Goal: Task Accomplishment & Management: Manage account settings

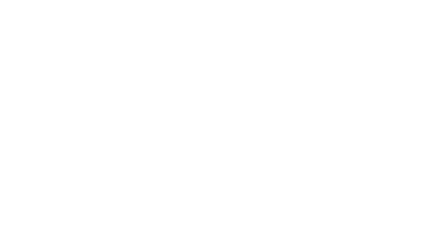
scroll to position [0, 0]
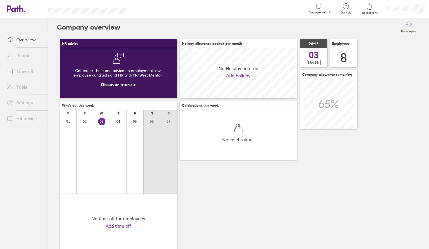
scroll to position [50, 117]
click at [23, 55] on link "People" at bounding box center [24, 55] width 45 height 11
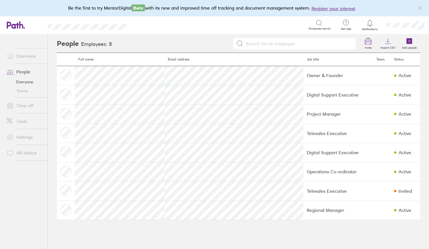
click at [28, 72] on link "People" at bounding box center [24, 71] width 45 height 11
click at [29, 106] on link "Time off" at bounding box center [24, 105] width 45 height 11
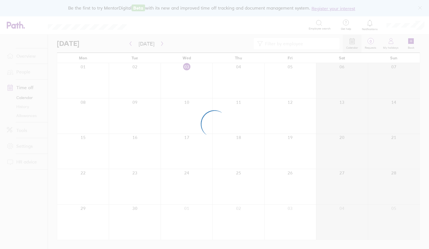
click at [187, 157] on div at bounding box center [214, 124] width 429 height 249
click at [33, 115] on div at bounding box center [214, 124] width 429 height 249
click at [160, 44] on div at bounding box center [214, 124] width 429 height 249
click at [170, 89] on div at bounding box center [214, 124] width 429 height 249
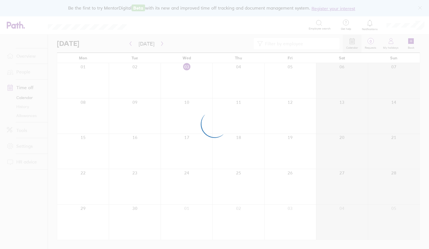
click at [420, 27] on div at bounding box center [214, 124] width 429 height 249
click at [409, 26] on div at bounding box center [214, 124] width 429 height 249
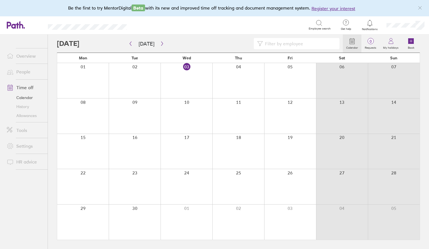
click at [33, 114] on link "Allowances" at bounding box center [24, 115] width 45 height 9
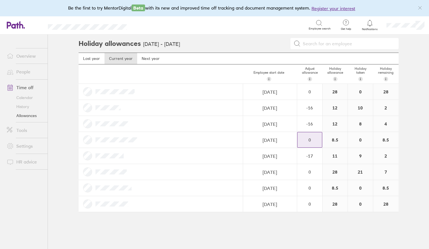
click at [308, 138] on div "0" at bounding box center [309, 139] width 24 height 5
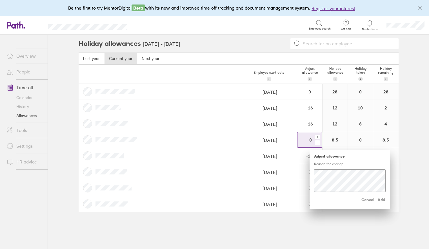
click at [318, 142] on div "-" at bounding box center [317, 142] width 5 height 5
click at [318, 137] on div "+" at bounding box center [317, 137] width 5 height 5
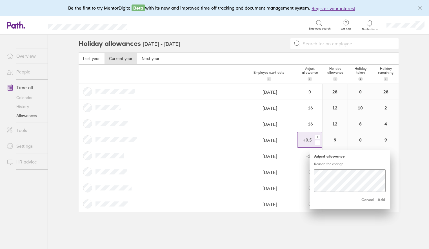
click at [318, 137] on div "+" at bounding box center [317, 137] width 5 height 5
click at [317, 142] on div "-" at bounding box center [317, 142] width 5 height 5
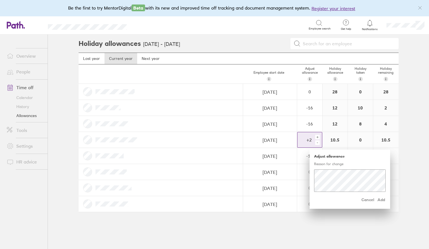
click at [317, 142] on div "-" at bounding box center [317, 142] width 5 height 5
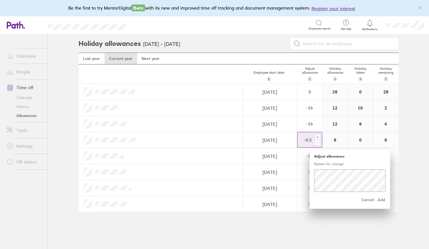
click at [317, 142] on div "-" at bounding box center [317, 142] width 5 height 5
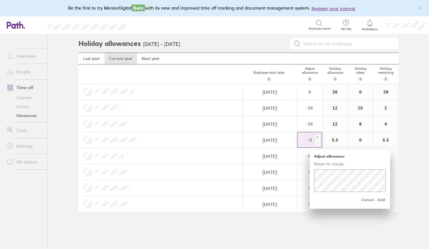
click at [317, 142] on div "-" at bounding box center [317, 142] width 5 height 5
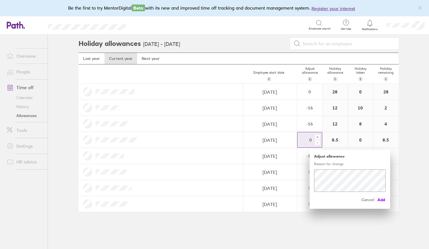
click at [382, 198] on span "Add" at bounding box center [380, 199] width 9 height 9
click at [382, 199] on span "Add" at bounding box center [380, 199] width 9 height 9
click at [318, 142] on div "-" at bounding box center [317, 142] width 5 height 5
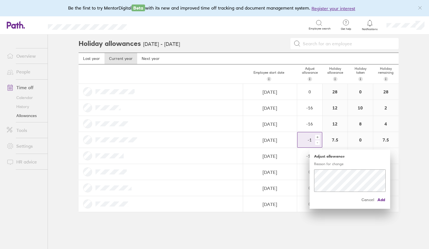
click at [318, 142] on div "-" at bounding box center [317, 142] width 5 height 5
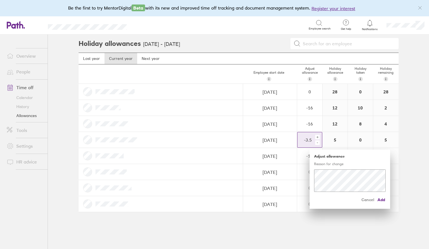
click at [318, 142] on div "-" at bounding box center [317, 142] width 5 height 5
click at [380, 199] on span "Add" at bounding box center [380, 199] width 9 height 9
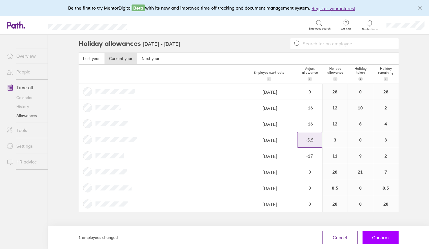
click at [388, 237] on span "Confirm" at bounding box center [380, 237] width 17 height 5
click at [383, 237] on span "Confirm" at bounding box center [380, 237] width 17 height 5
click at [382, 237] on span "Confirm" at bounding box center [380, 237] width 17 height 5
click at [383, 237] on span "Confirm" at bounding box center [380, 237] width 17 height 5
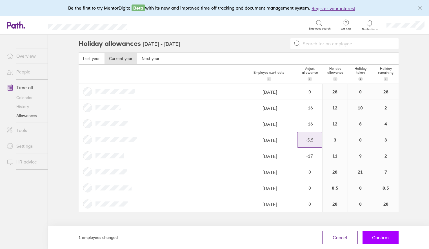
click at [383, 236] on span "Confirm" at bounding box center [380, 237] width 17 height 5
click at [382, 236] on span "Confirm" at bounding box center [380, 237] width 17 height 5
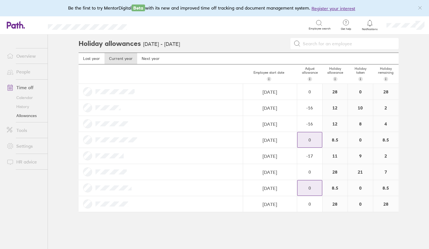
click at [310, 186] on div "0" at bounding box center [309, 188] width 24 height 5
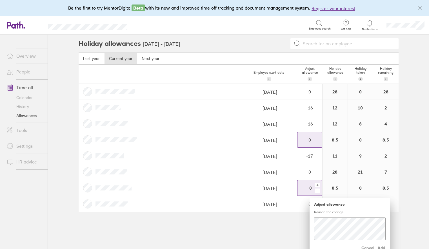
click at [318, 191] on div "-" at bounding box center [317, 191] width 5 height 5
click at [317, 191] on div "-" at bounding box center [317, 191] width 5 height 5
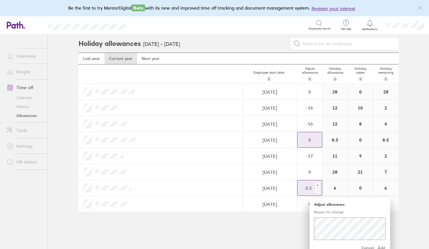
click at [317, 191] on div "-" at bounding box center [317, 191] width 5 height 5
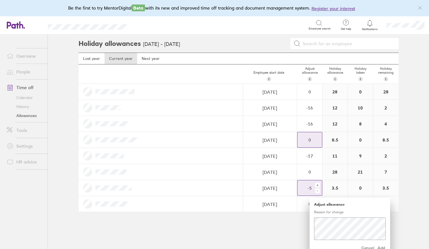
click at [317, 191] on div "-" at bounding box center [317, 191] width 5 height 5
click at [317, 189] on div "-" at bounding box center [317, 191] width 5 height 5
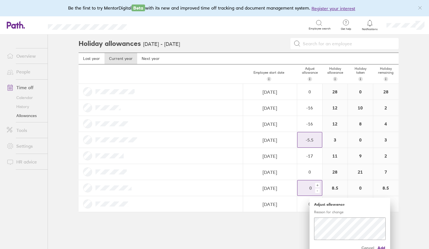
click at [317, 189] on div "-" at bounding box center [317, 191] width 5 height 5
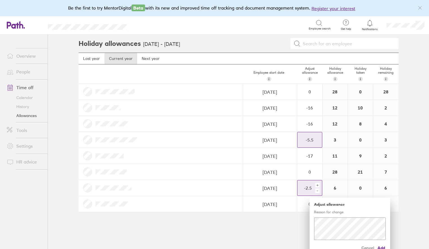
click at [317, 189] on div "-" at bounding box center [317, 191] width 5 height 5
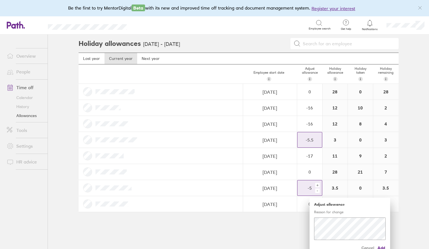
click at [317, 189] on div "-" at bounding box center [317, 191] width 5 height 5
click at [384, 246] on span "Add" at bounding box center [380, 248] width 9 height 9
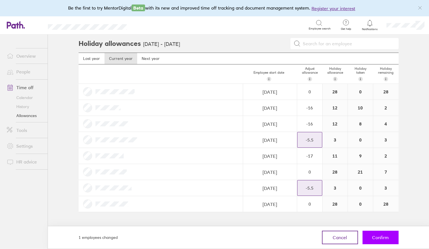
click at [383, 239] on span "Confirm" at bounding box center [380, 237] width 17 height 5
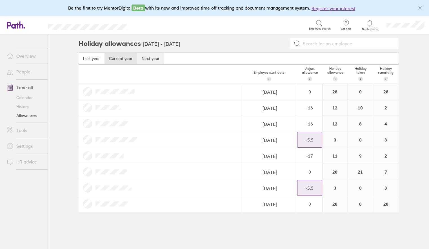
click at [150, 59] on link "Next year" at bounding box center [150, 58] width 27 height 11
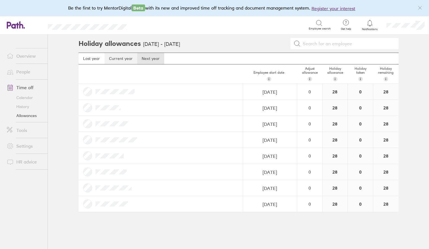
click at [128, 59] on link "Current year" at bounding box center [120, 58] width 33 height 11
click at [147, 59] on link "Next year" at bounding box center [150, 58] width 27 height 11
click at [120, 58] on link "Current year" at bounding box center [120, 58] width 33 height 11
click at [24, 89] on link "Time off" at bounding box center [24, 87] width 45 height 11
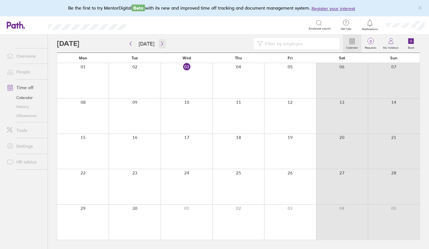
click at [161, 42] on icon "button" at bounding box center [162, 44] width 2 height 4
click at [160, 43] on icon "button" at bounding box center [162, 43] width 4 height 5
click at [26, 116] on link "Allowances" at bounding box center [24, 115] width 45 height 9
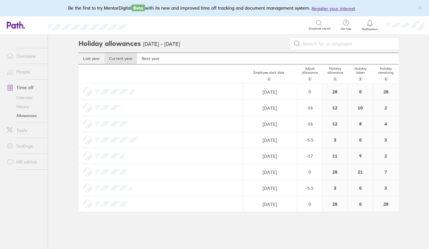
click at [91, 58] on link "Last year" at bounding box center [92, 58] width 26 height 11
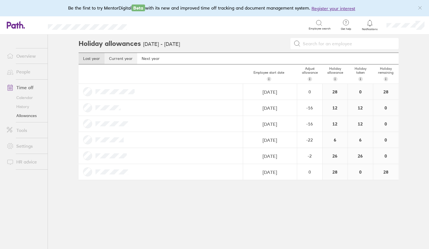
click at [126, 59] on link "Current year" at bounding box center [120, 58] width 33 height 11
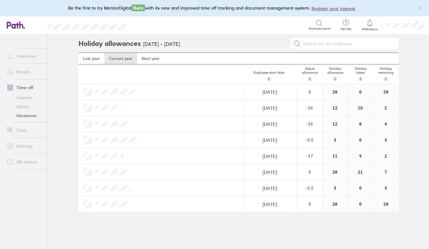
scroll to position [0, 0]
click at [26, 57] on link "Overview" at bounding box center [24, 55] width 45 height 11
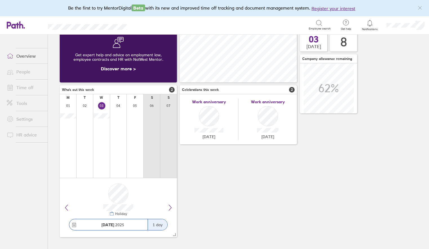
click at [23, 87] on link "Time off" at bounding box center [24, 87] width 45 height 11
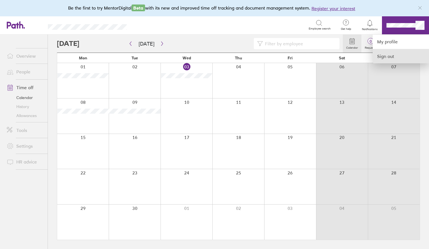
click at [388, 55] on link "Sign out" at bounding box center [400, 56] width 56 height 14
